Goal: Use online tool/utility: Utilize a website feature to perform a specific function

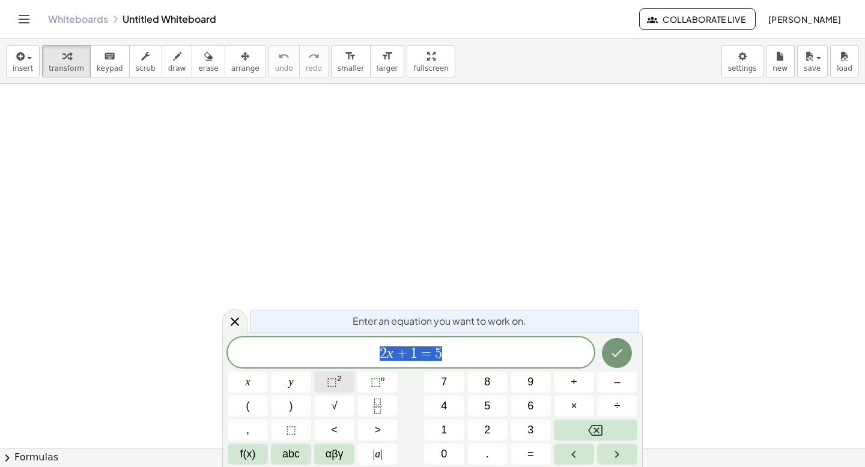
scroll to position [1, 0]
click at [234, 322] on icon at bounding box center [235, 322] width 8 height 8
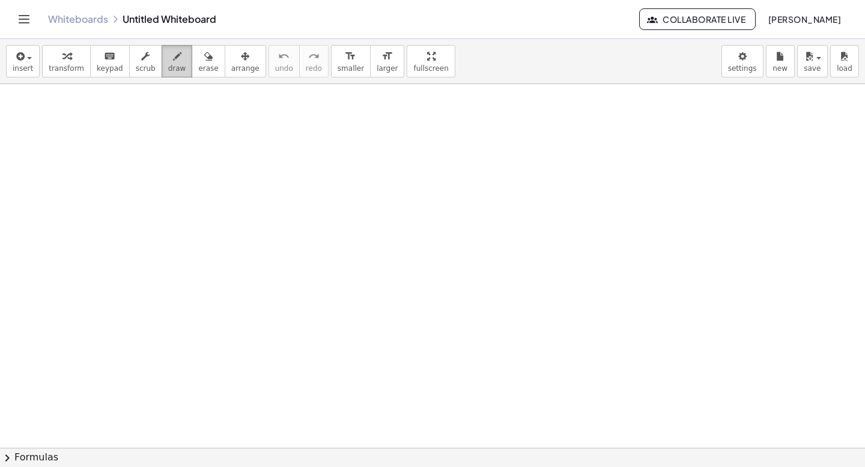
click at [162, 59] on button "draw" at bounding box center [177, 61] width 31 height 32
drag, startPoint x: 192, startPoint y: 216, endPoint x: 339, endPoint y: 219, distance: 147.1
drag, startPoint x: 199, startPoint y: 189, endPoint x: 216, endPoint y: 210, distance: 27.8
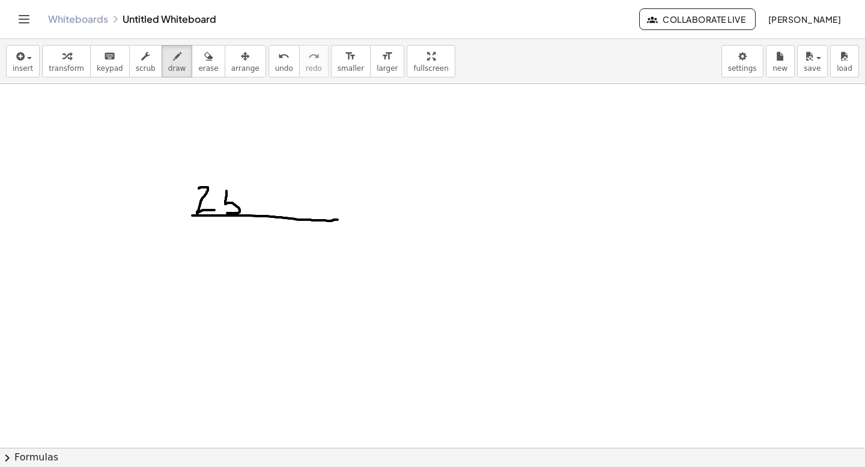
drag, startPoint x: 226, startPoint y: 191, endPoint x: 226, endPoint y: 211, distance: 19.8
drag, startPoint x: 226, startPoint y: 192, endPoint x: 244, endPoint y: 192, distance: 18.0
drag, startPoint x: 250, startPoint y: 211, endPoint x: 246, endPoint y: 217, distance: 8.2
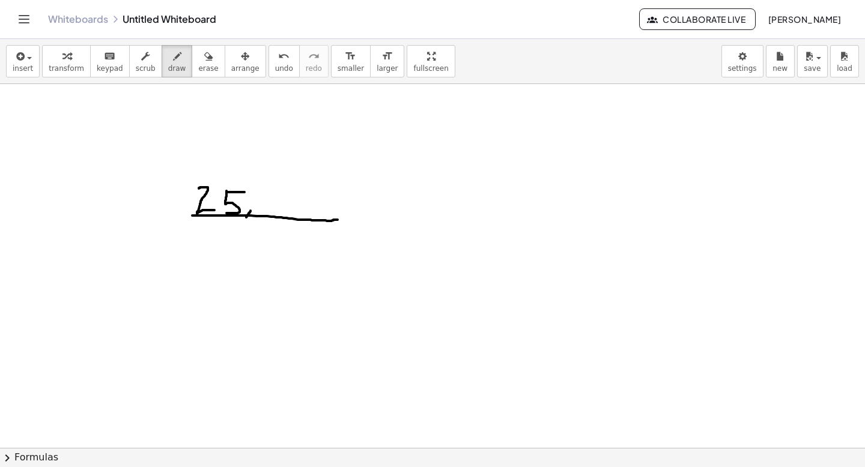
drag, startPoint x: 318, startPoint y: 208, endPoint x: 330, endPoint y: 210, distance: 12.7
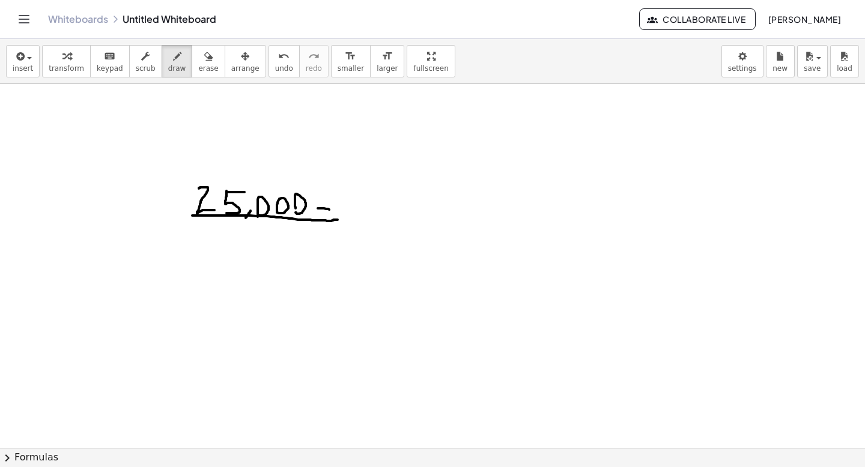
drag, startPoint x: 341, startPoint y: 198, endPoint x: 340, endPoint y: 219, distance: 21.6
drag, startPoint x: 342, startPoint y: 198, endPoint x: 358, endPoint y: 198, distance: 15.6
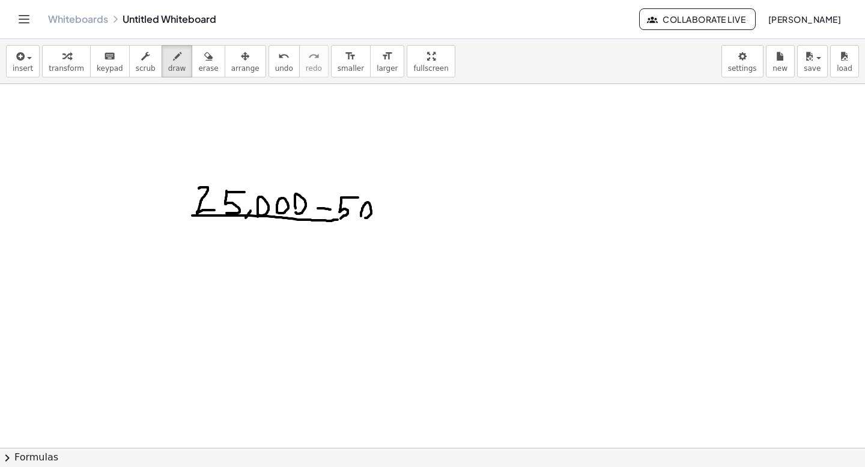
drag, startPoint x: 332, startPoint y: 220, endPoint x: 418, endPoint y: 223, distance: 85.9
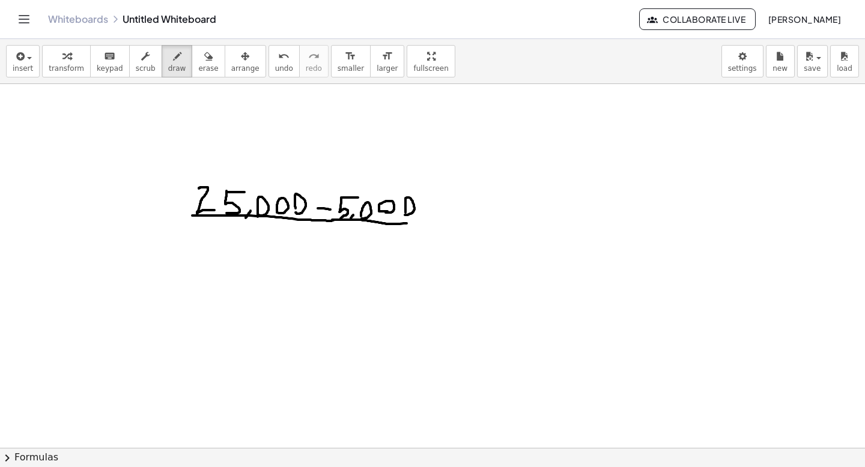
drag, startPoint x: 234, startPoint y: 229, endPoint x: 258, endPoint y: 240, distance: 25.8
drag, startPoint x: 272, startPoint y: 228, endPoint x: 273, endPoint y: 244, distance: 16.2
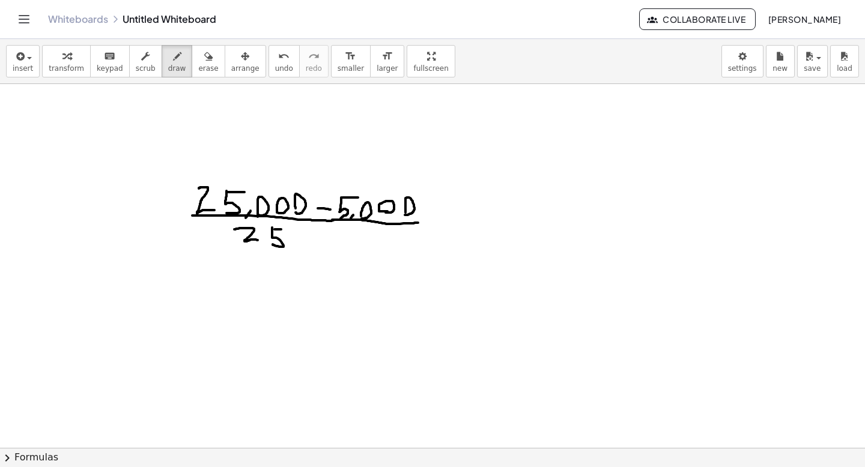
drag, startPoint x: 274, startPoint y: 229, endPoint x: 284, endPoint y: 229, distance: 9.6
drag, startPoint x: 290, startPoint y: 243, endPoint x: 290, endPoint y: 253, distance: 10.2
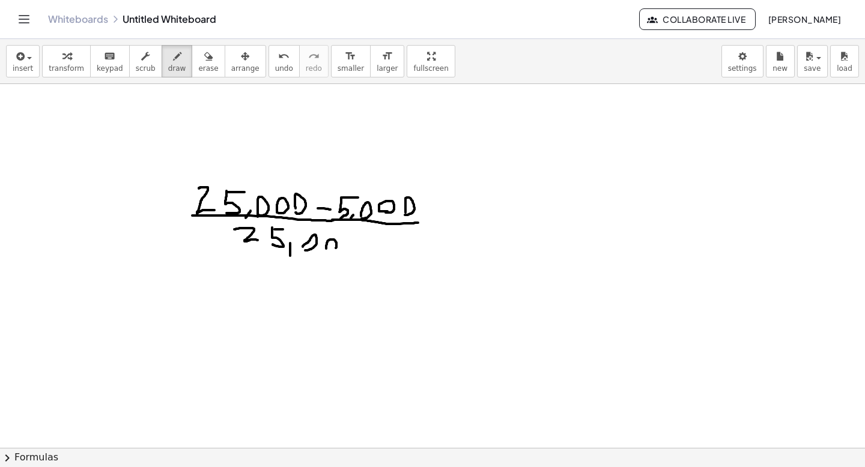
drag, startPoint x: 522, startPoint y: 202, endPoint x: 536, endPoint y: 217, distance: 19.5
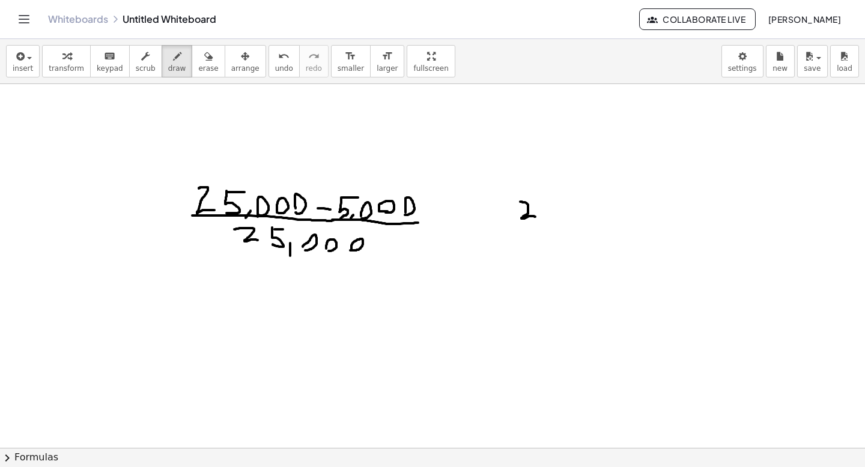
drag, startPoint x: 560, startPoint y: 214, endPoint x: 558, endPoint y: 220, distance: 6.3
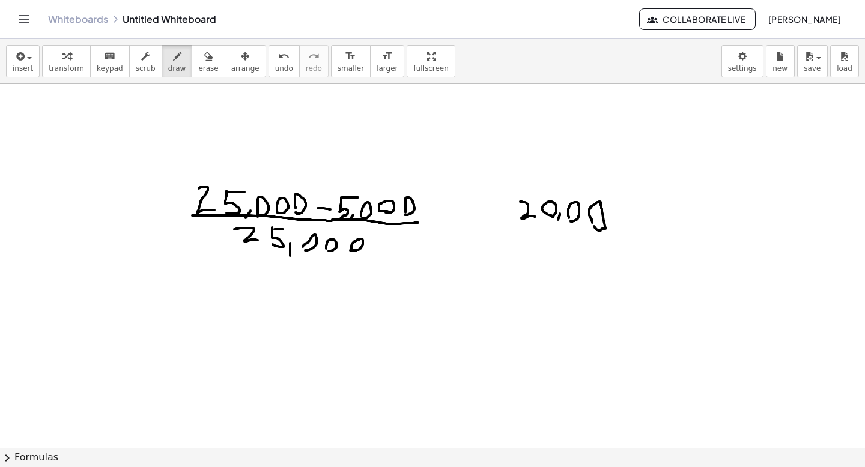
drag, startPoint x: 523, startPoint y: 230, endPoint x: 629, endPoint y: 239, distance: 106.1
drag, startPoint x: 525, startPoint y: 242, endPoint x: 550, endPoint y: 260, distance: 31.0
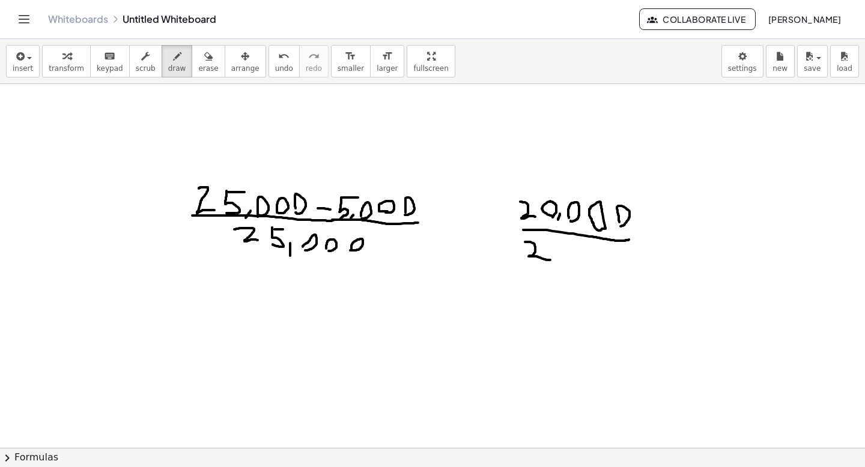
drag, startPoint x: 558, startPoint y: 244, endPoint x: 561, endPoint y: 256, distance: 12.2
drag, startPoint x: 561, startPoint y: 256, endPoint x: 557, endPoint y: 268, distance: 13.3
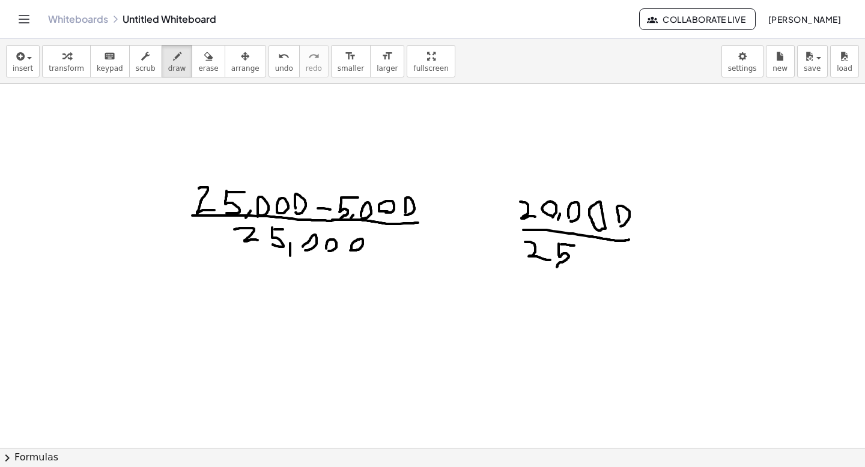
drag, startPoint x: 561, startPoint y: 244, endPoint x: 575, endPoint y: 246, distance: 13.9
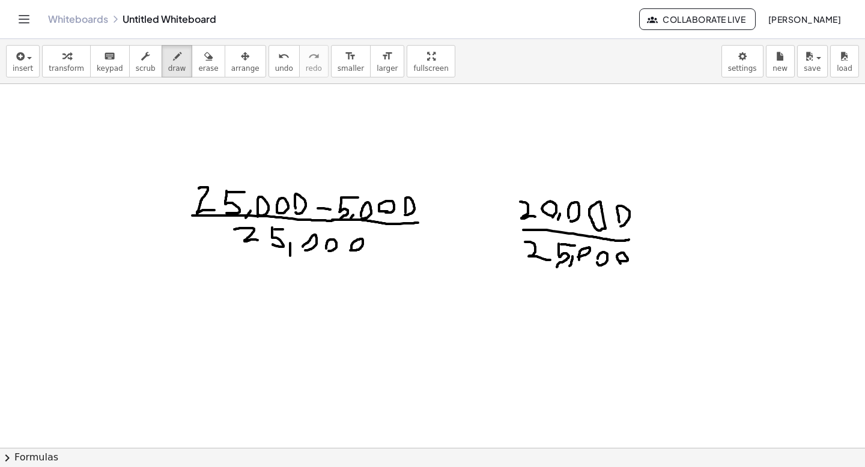
drag, startPoint x: 572, startPoint y: 256, endPoint x: 567, endPoint y: 265, distance: 10.2
drag, startPoint x: 485, startPoint y: 330, endPoint x: 492, endPoint y: 321, distance: 10.7
drag, startPoint x: 656, startPoint y: 221, endPoint x: 662, endPoint y: 239, distance: 19.0
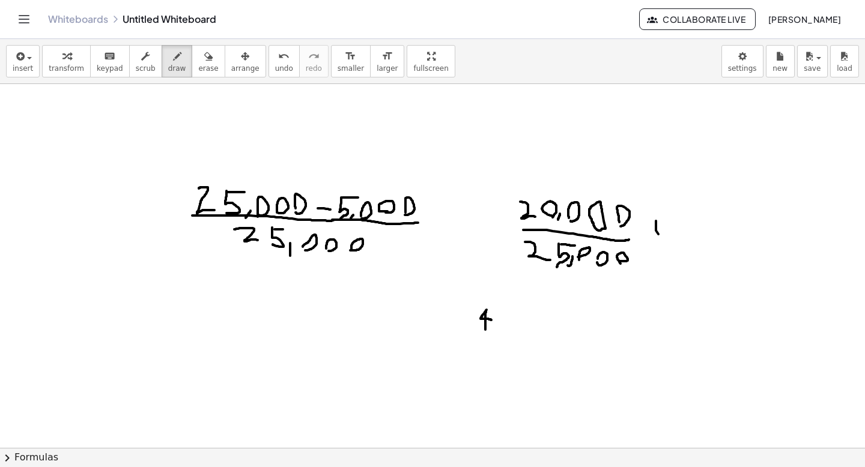
drag, startPoint x: 650, startPoint y: 238, endPoint x: 665, endPoint y: 228, distance: 17.7
drag, startPoint x: 680, startPoint y: 220, endPoint x: 679, endPoint y: 238, distance: 18.1
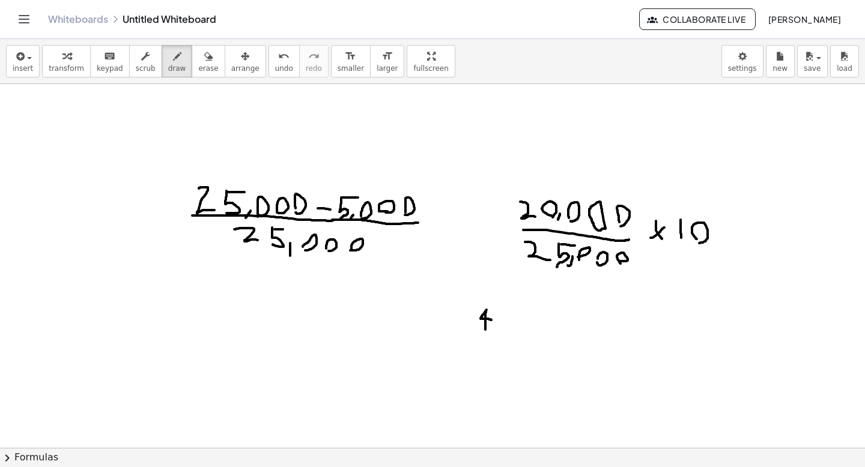
drag, startPoint x: 472, startPoint y: 332, endPoint x: 494, endPoint y: 332, distance: 21.6
drag, startPoint x: 485, startPoint y: 334, endPoint x: 485, endPoint y: 351, distance: 16.8
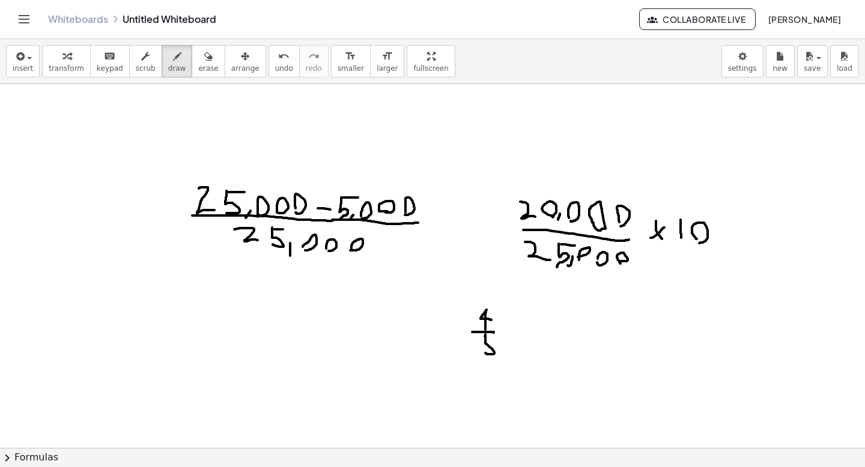
drag, startPoint x: 485, startPoint y: 336, endPoint x: 498, endPoint y: 336, distance: 13.8
drag, startPoint x: 509, startPoint y: 327, endPoint x: 518, endPoint y: 336, distance: 12.7
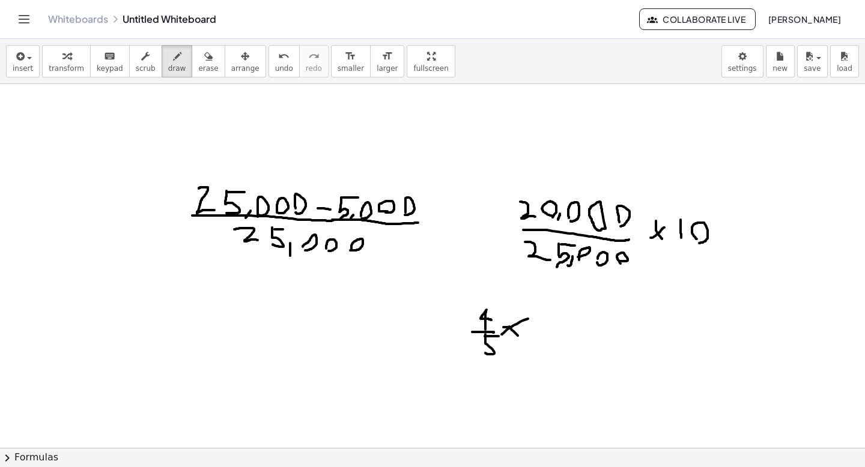
drag, startPoint x: 501, startPoint y: 334, endPoint x: 531, endPoint y: 318, distance: 33.6
drag, startPoint x: 539, startPoint y: 320, endPoint x: 543, endPoint y: 339, distance: 19.0
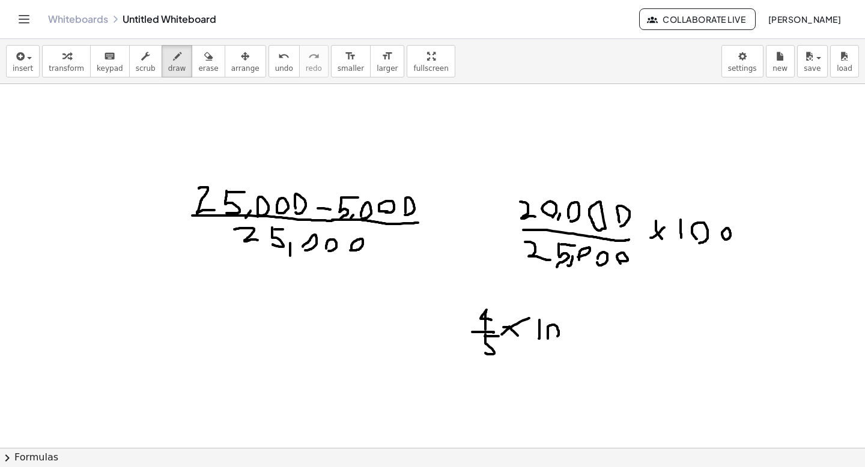
drag, startPoint x: 666, startPoint y: 348, endPoint x: 674, endPoint y: 357, distance: 11.9
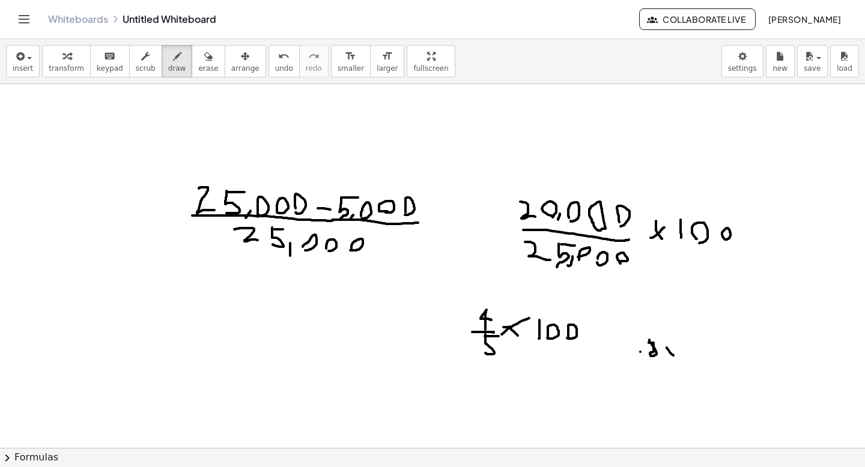
drag, startPoint x: 669, startPoint y: 357, endPoint x: 678, endPoint y: 345, distance: 15.4
drag, startPoint x: 687, startPoint y: 341, endPoint x: 689, endPoint y: 360, distance: 19.3
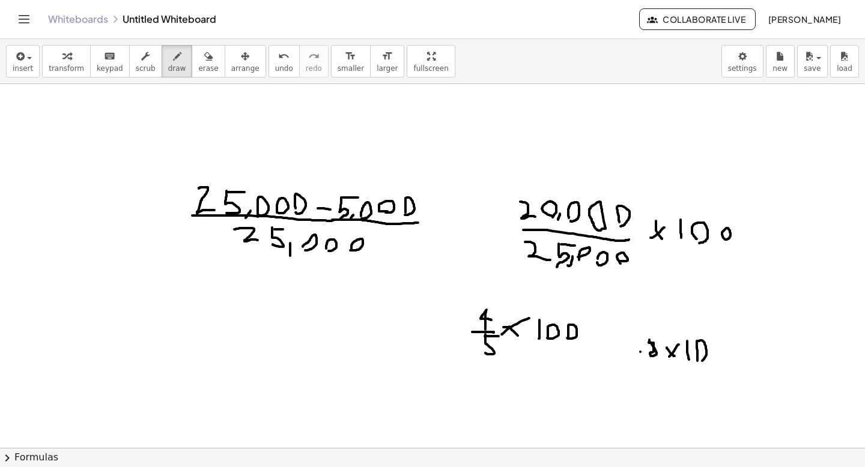
drag, startPoint x: 633, startPoint y: 395, endPoint x: 629, endPoint y: 388, distance: 7.8
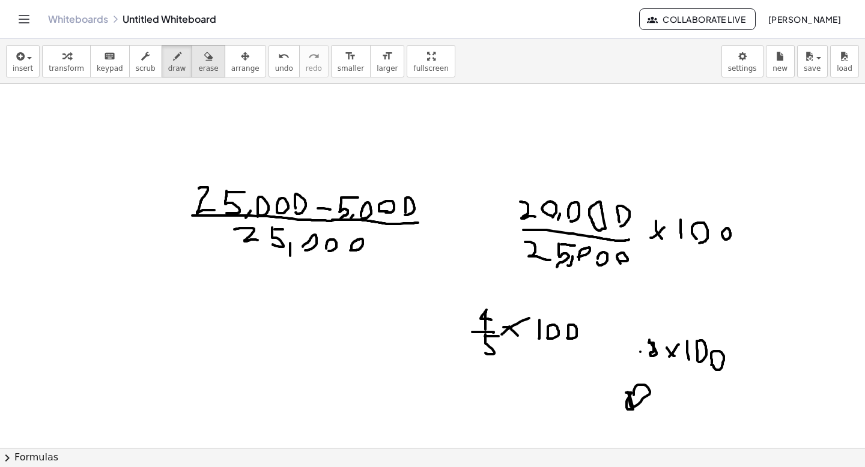
click at [210, 65] on button "erase" at bounding box center [208, 61] width 33 height 32
click at [183, 70] on button "draw" at bounding box center [177, 61] width 31 height 32
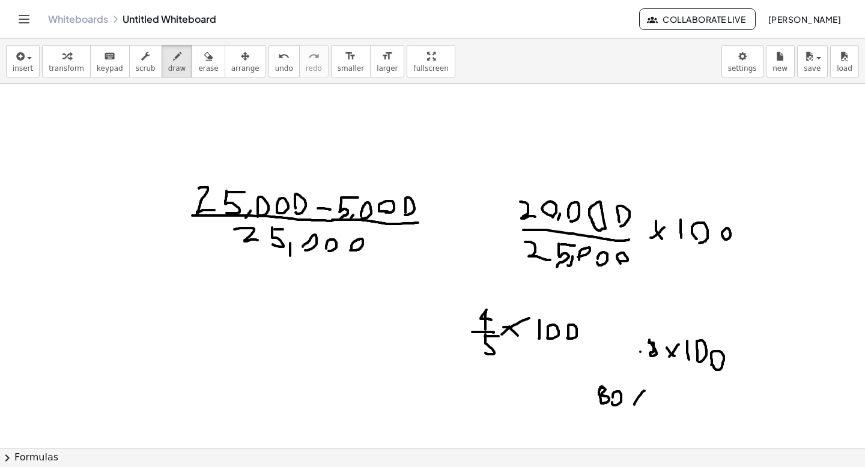
drag, startPoint x: 634, startPoint y: 405, endPoint x: 641, endPoint y: 393, distance: 13.7
